Goal: Find specific page/section: Find specific page/section

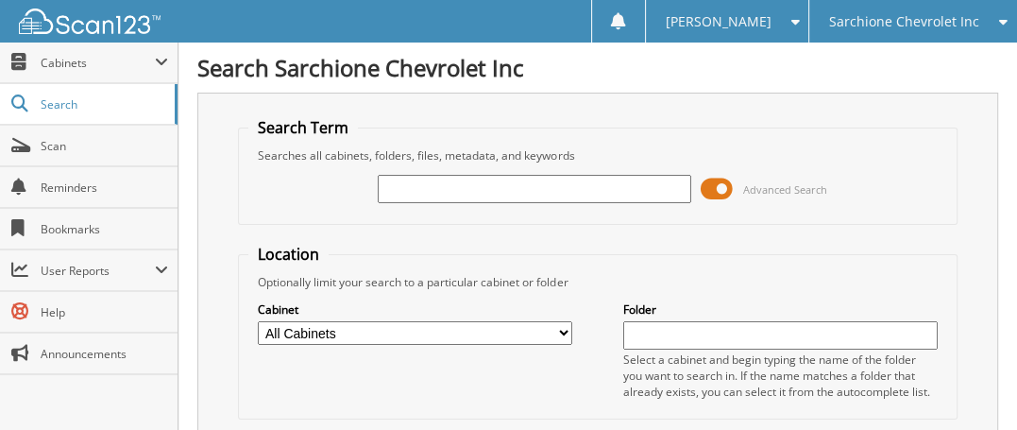
click at [457, 182] on input "text" at bounding box center [535, 189] width 315 height 28
type input "[PERSON_NAME]"
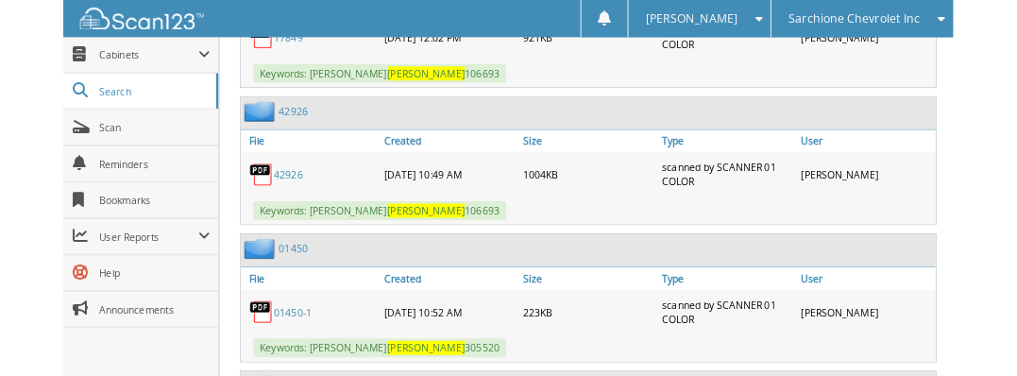
scroll to position [1700, 0]
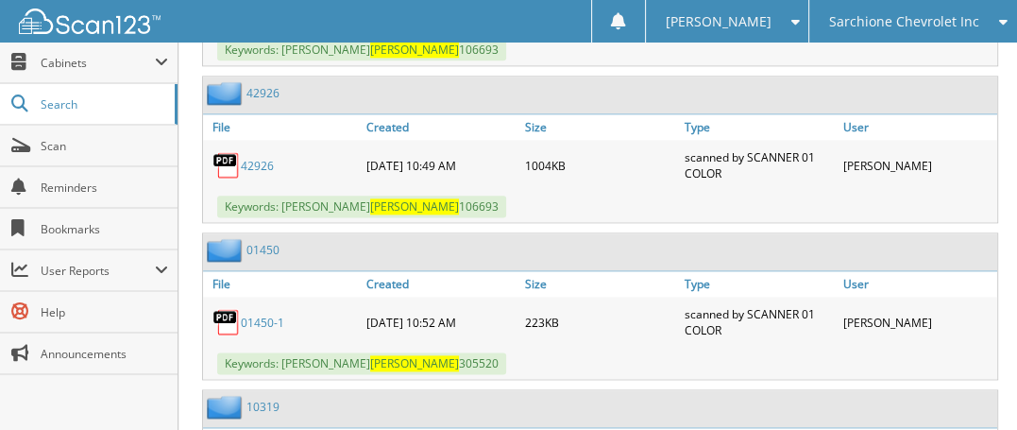
click at [256, 158] on link "42926" at bounding box center [257, 166] width 33 height 16
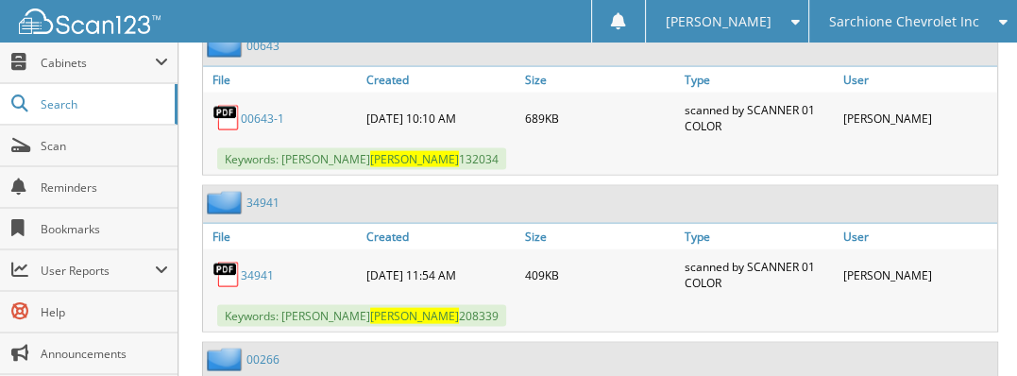
scroll to position [2875, 0]
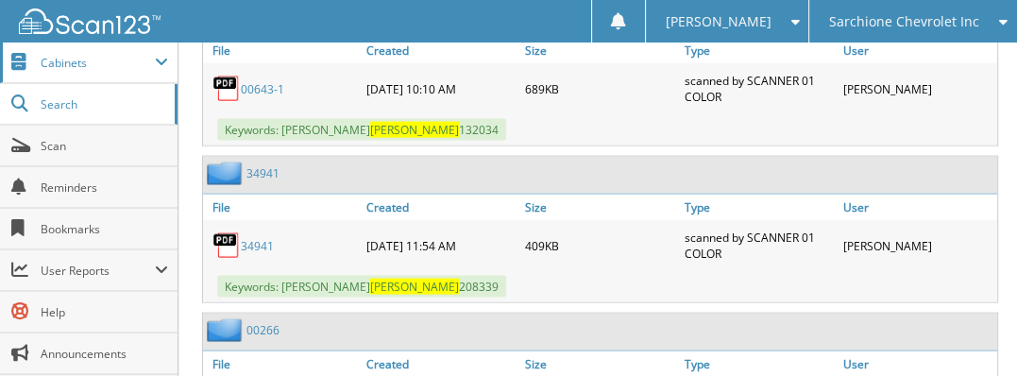
click at [75, 61] on span "Cabinets" at bounding box center [98, 63] width 114 height 16
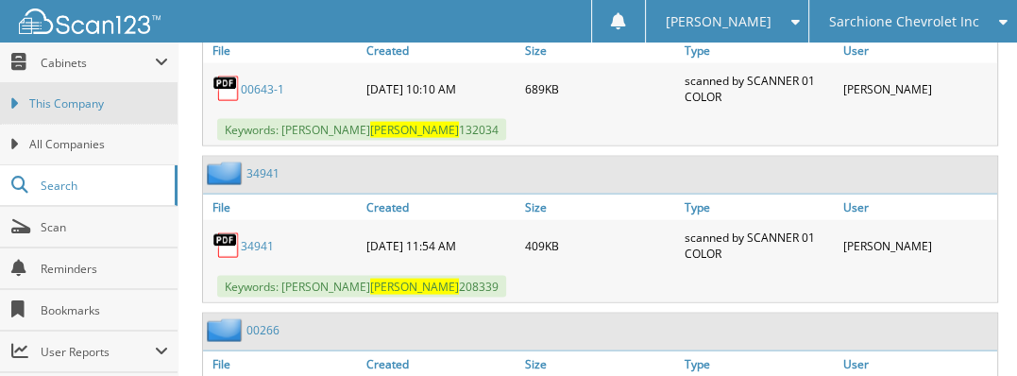
click at [81, 99] on span "This Company" at bounding box center [98, 103] width 139 height 17
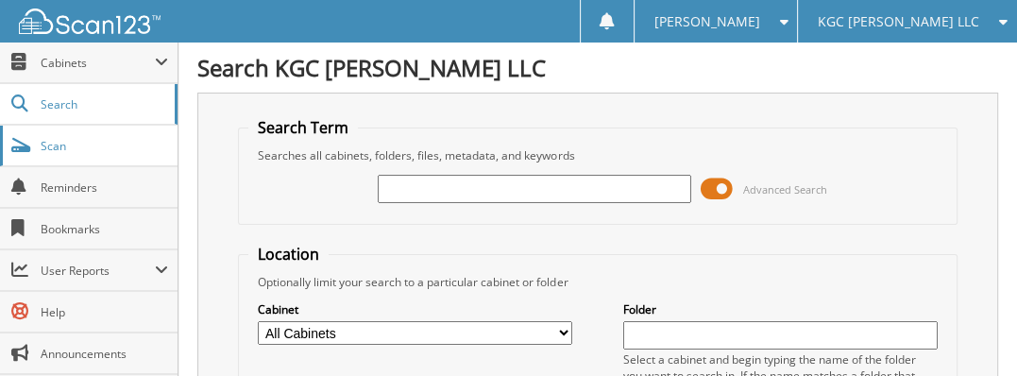
click at [76, 146] on span "Scan" at bounding box center [105, 146] width 128 height 16
